Goal: Task Accomplishment & Management: Use online tool/utility

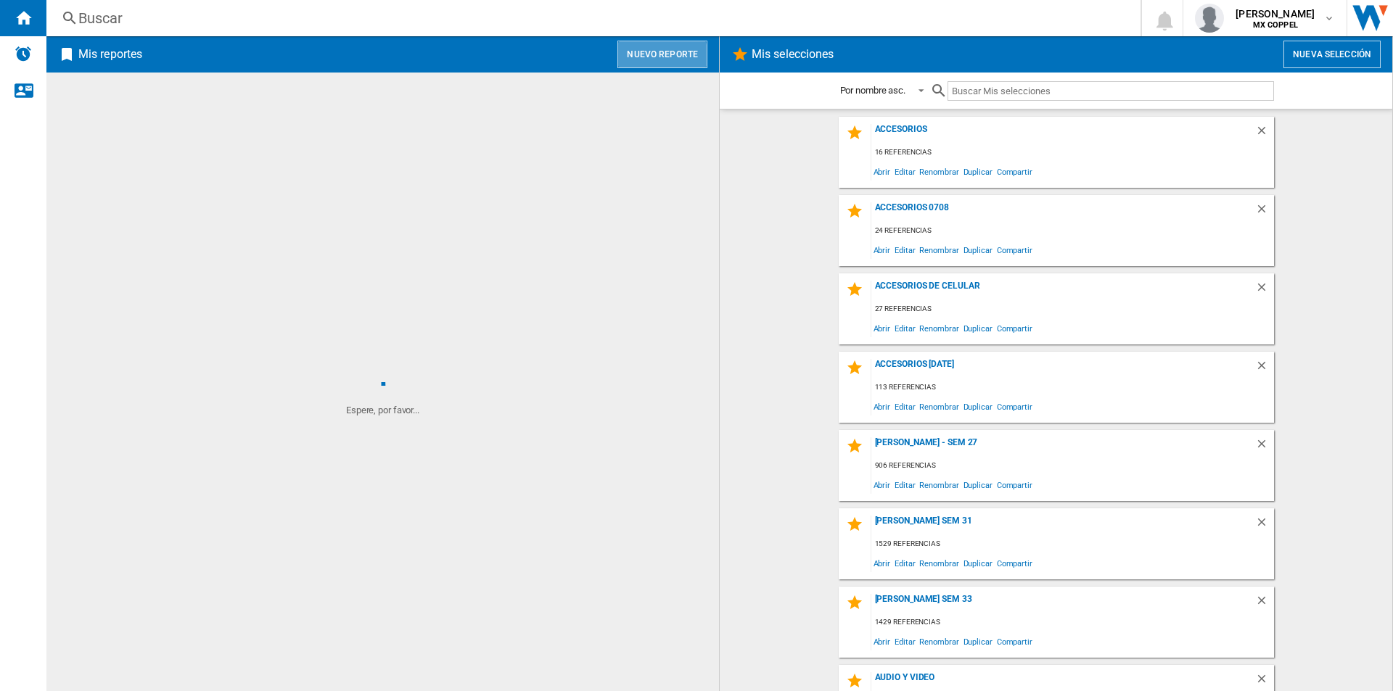
click at [646, 63] on button "Nuevo reporte" at bounding box center [662, 55] width 90 height 28
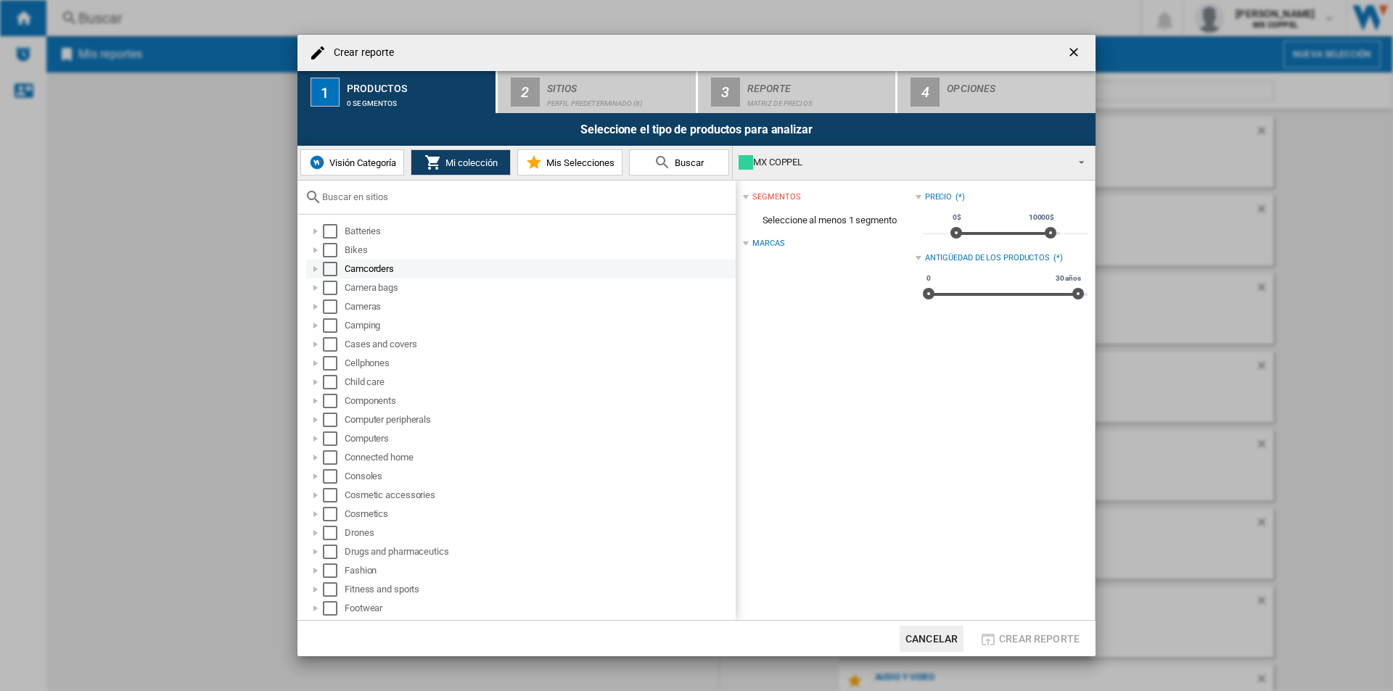
click at [366, 267] on div "Camcorders" at bounding box center [539, 269] width 389 height 15
click at [337, 265] on md-checkbox "Select" at bounding box center [334, 269] width 22 height 15
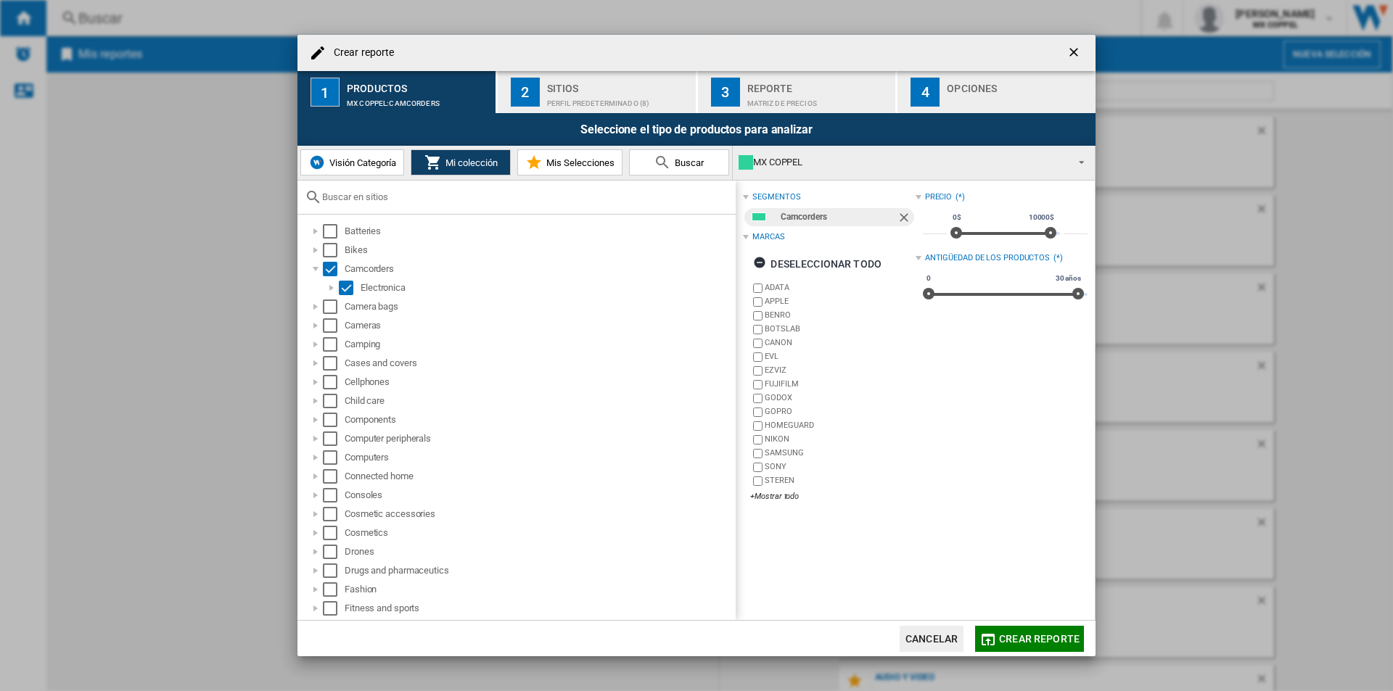
click at [612, 96] on div "Perfil predeterminado (8)" at bounding box center [618, 99] width 143 height 15
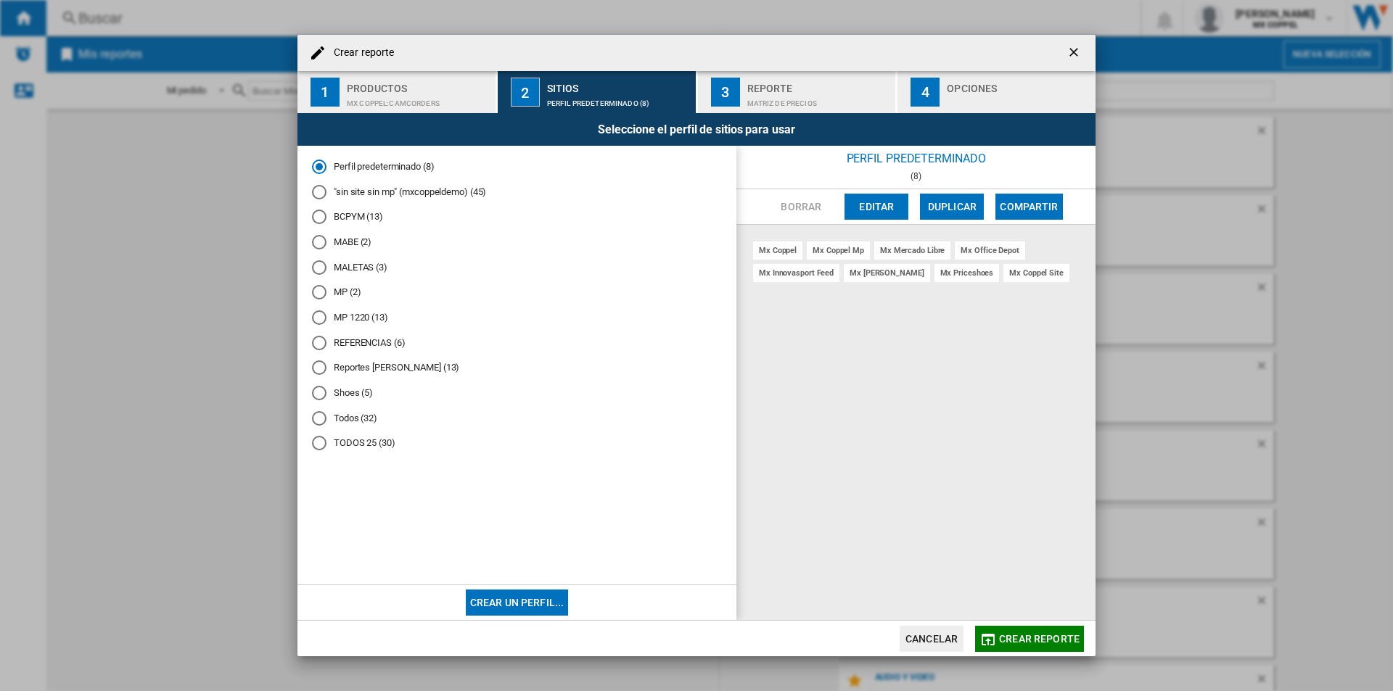
click at [408, 366] on md-radio-button "Reportes [PERSON_NAME] (13)" at bounding box center [517, 368] width 410 height 14
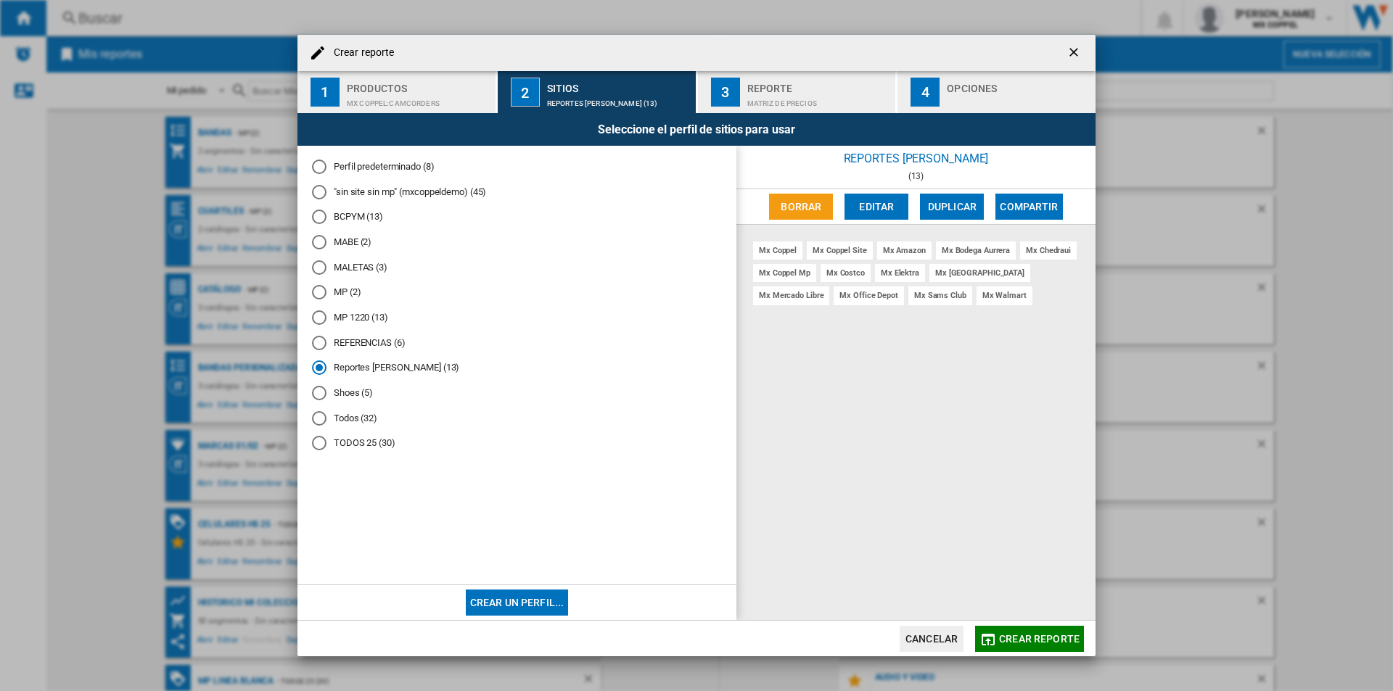
click at [349, 349] on md-radio-button "REFERENCIAS (6)" at bounding box center [517, 343] width 410 height 14
click at [349, 368] on md-radio-button "Reportes [PERSON_NAME] (13)" at bounding box center [517, 368] width 410 height 14
click at [738, 89] on div "3" at bounding box center [725, 92] width 29 height 29
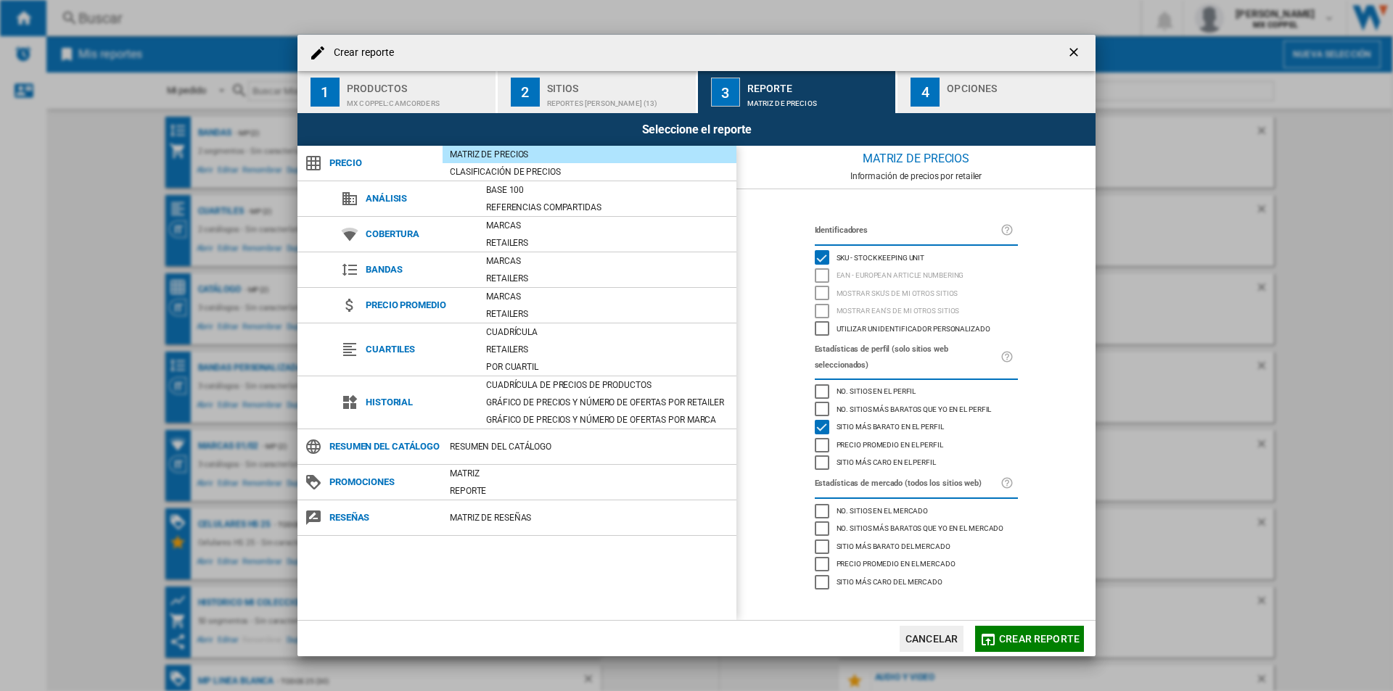
click at [940, 107] on button "4 Opciones" at bounding box center [996, 92] width 198 height 42
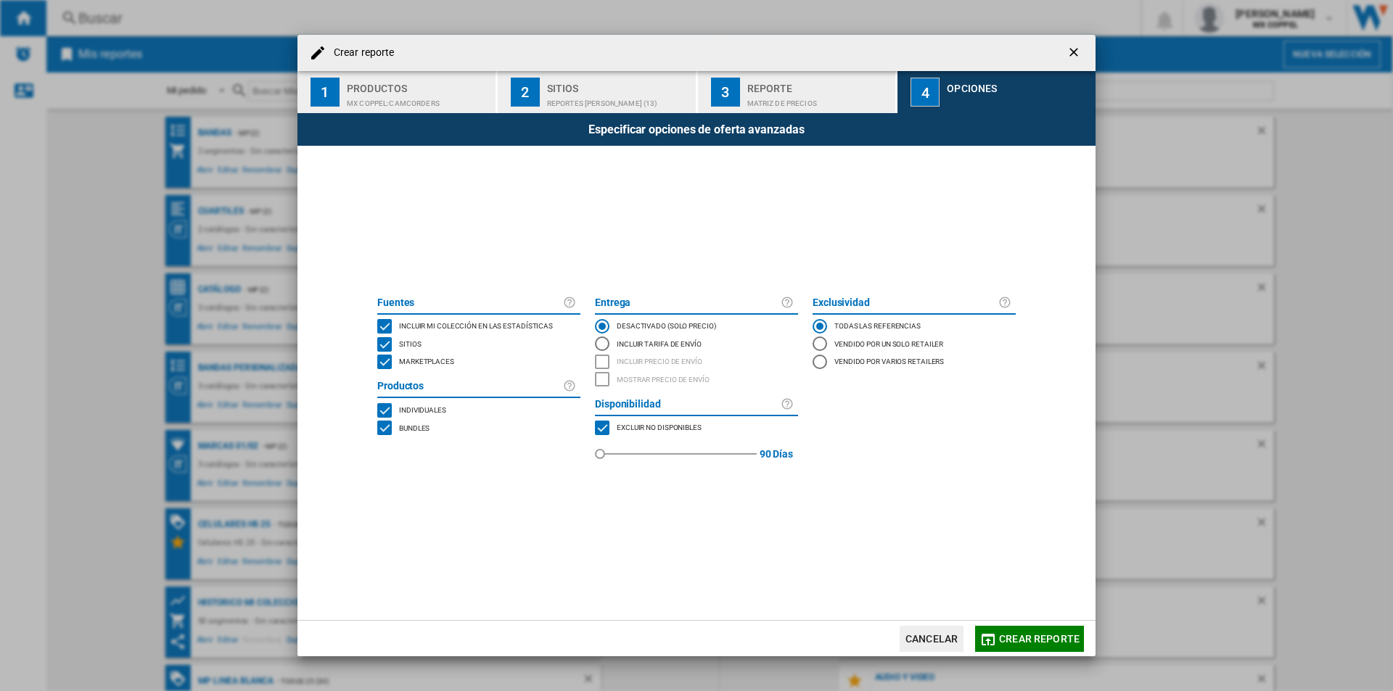
click at [771, 501] on span at bounding box center [696, 547] width 653 height 145
drag, startPoint x: 603, startPoint y: 454, endPoint x: 826, endPoint y: 466, distance: 223.1
click at [826, 466] on div "Fuentes Incluir mi colección en las estadísticas Sitios Marketplaces Productos …" at bounding box center [696, 383] width 653 height 184
click at [826, 488] on span at bounding box center [696, 547] width 653 height 145
click at [820, 518] on span at bounding box center [696, 547] width 653 height 145
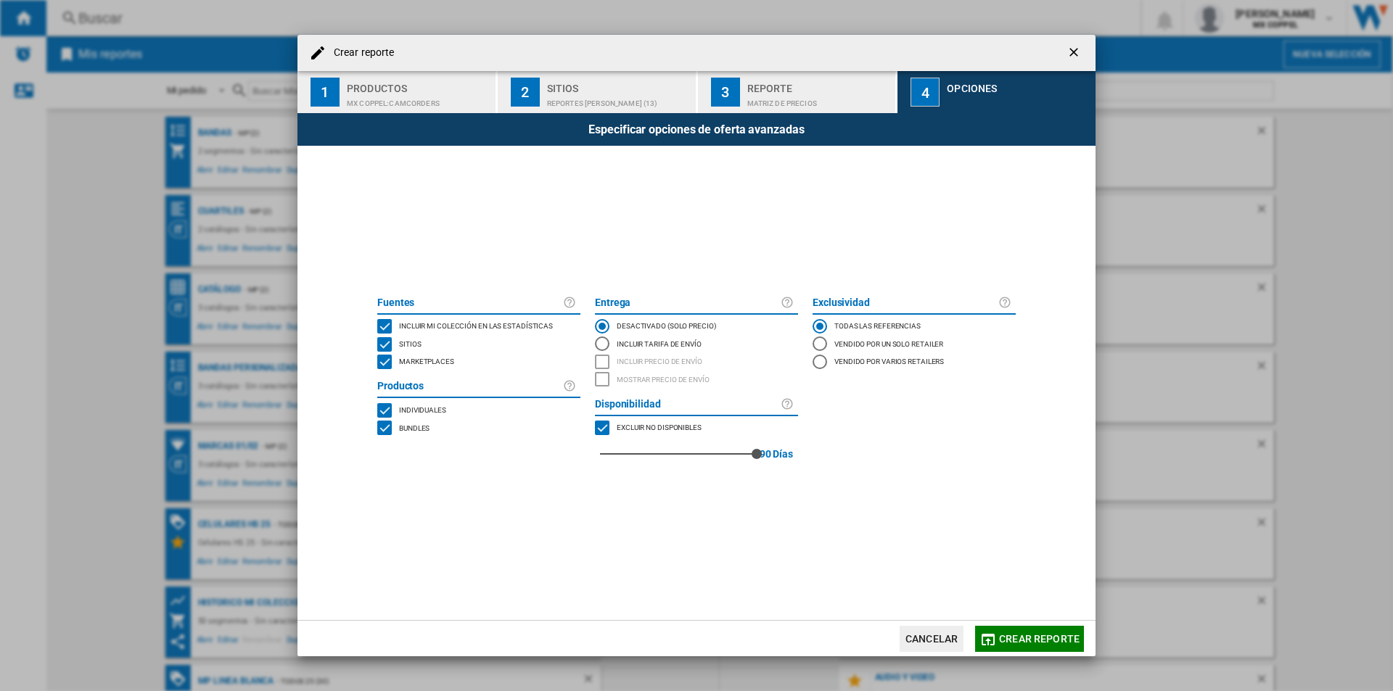
click at [391, 83] on div "Productos" at bounding box center [418, 84] width 143 height 15
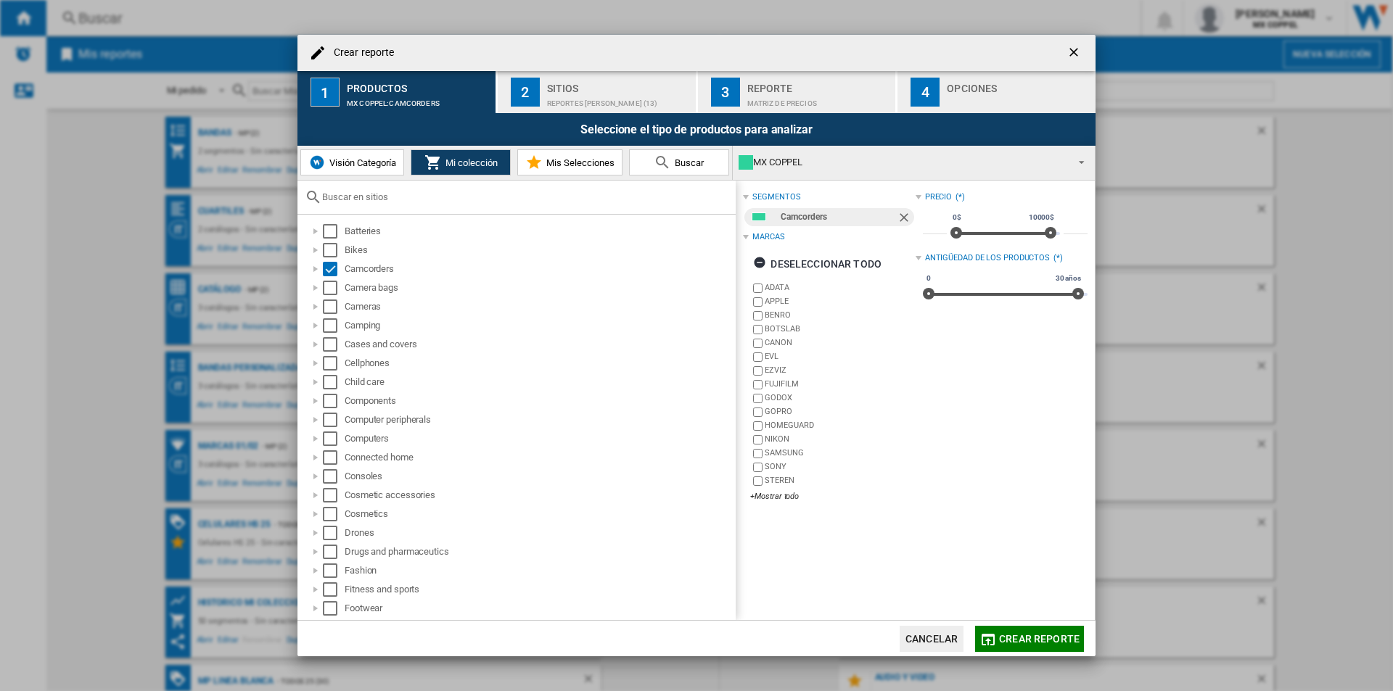
click at [931, 91] on div "4" at bounding box center [924, 92] width 29 height 29
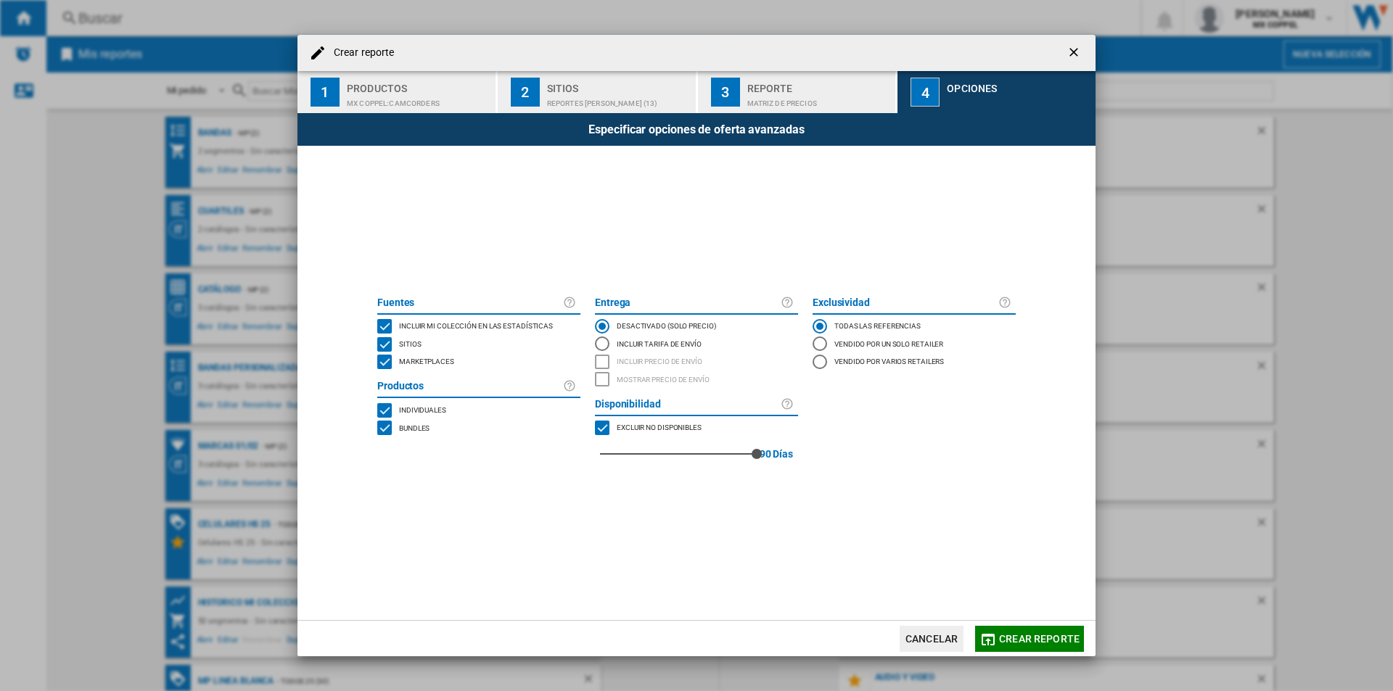
click at [1032, 654] on md-dialog-actions "Cancelar Crear reporte" at bounding box center [696, 638] width 798 height 36
click at [1036, 643] on span "Crear reporte" at bounding box center [1039, 639] width 81 height 12
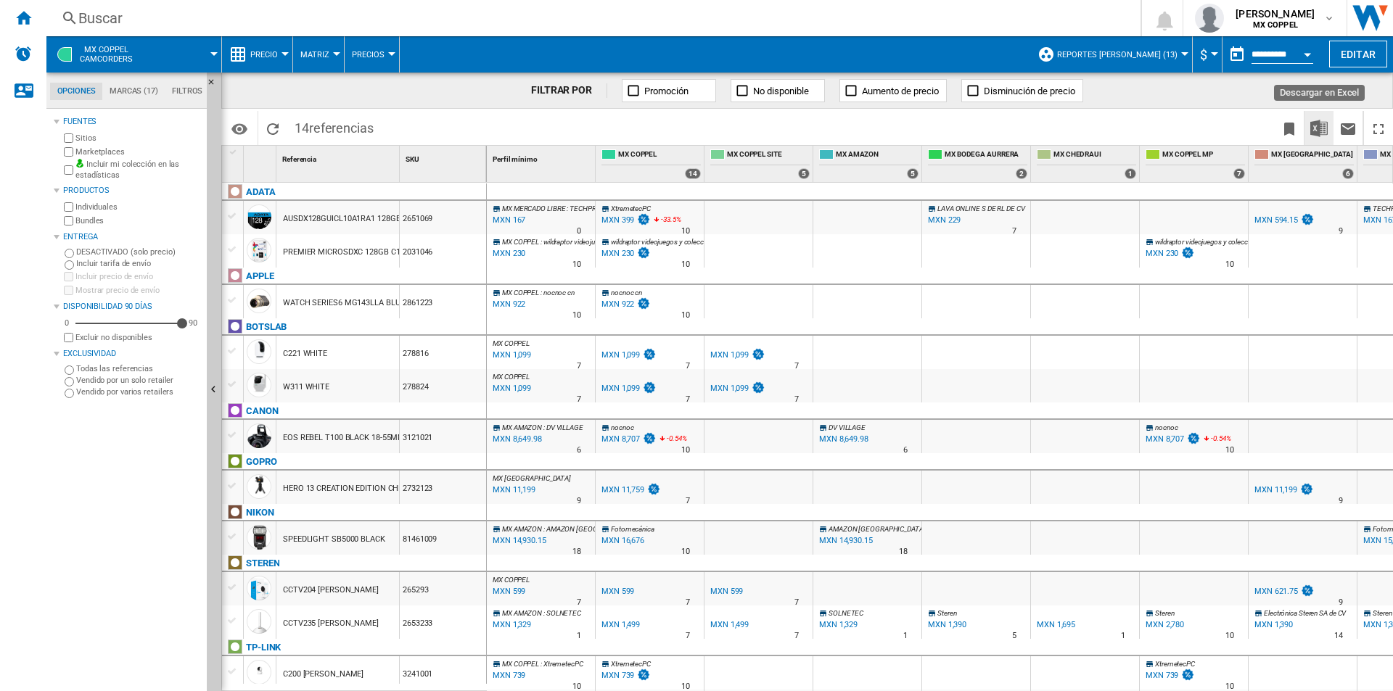
click at [1323, 131] on img "Descargar en Excel" at bounding box center [1318, 128] width 17 height 17
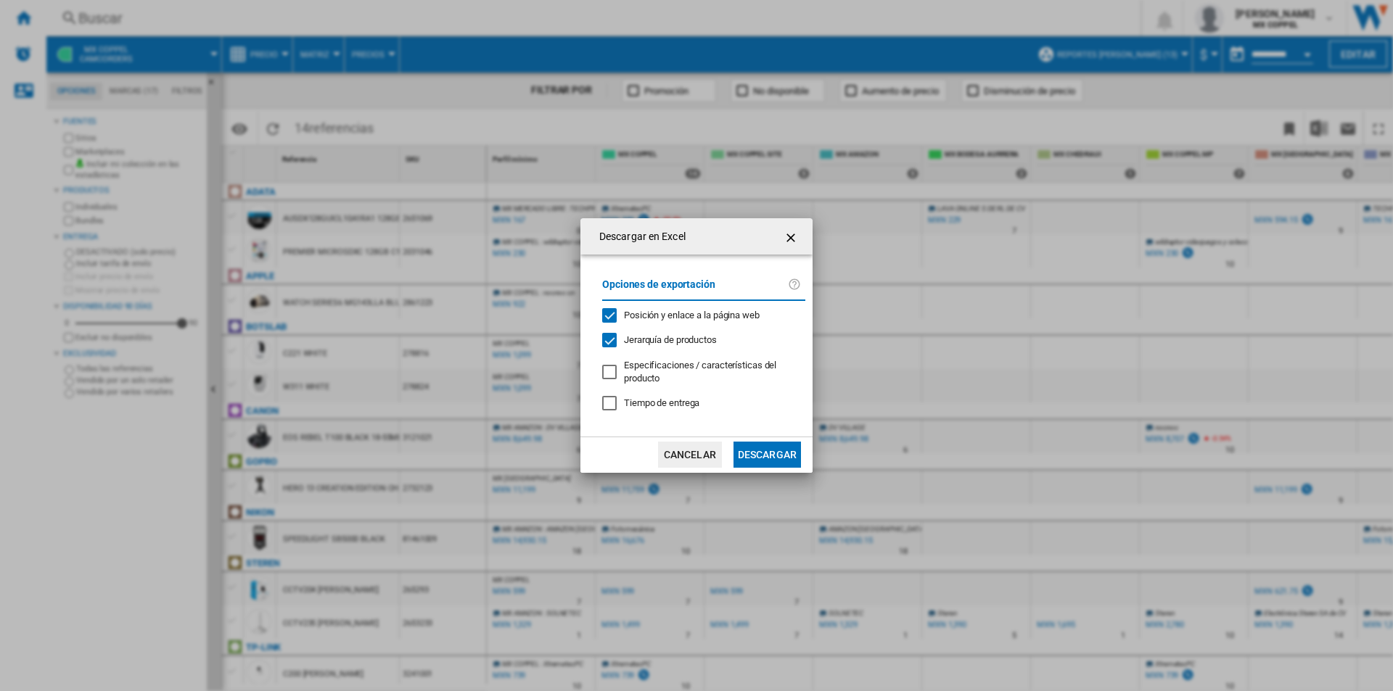
click at [780, 226] on button "button" at bounding box center [792, 236] width 29 height 29
